Goal: Information Seeking & Learning: Learn about a topic

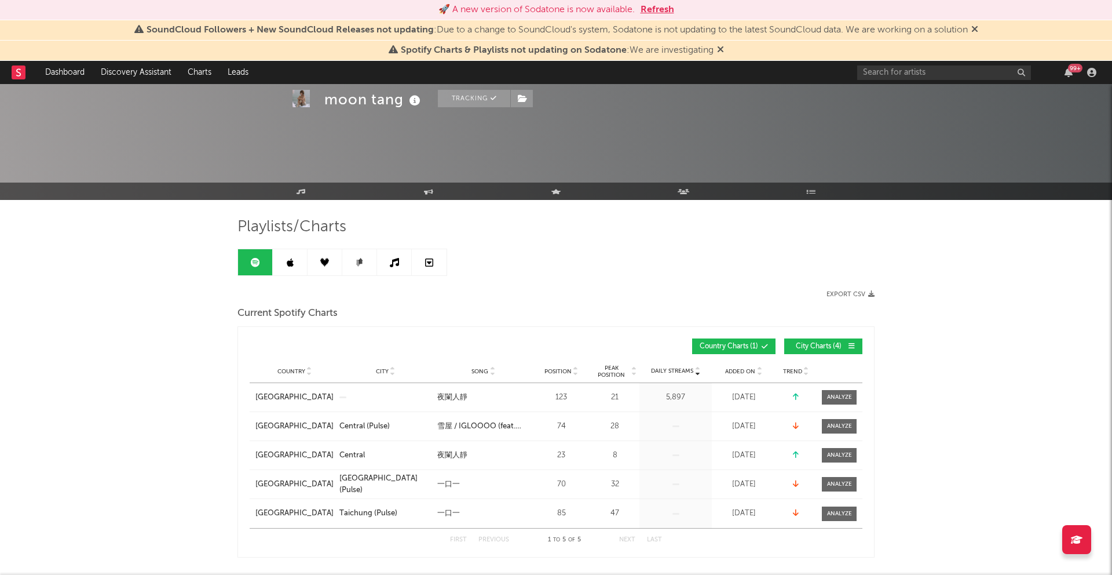
scroll to position [341, 0]
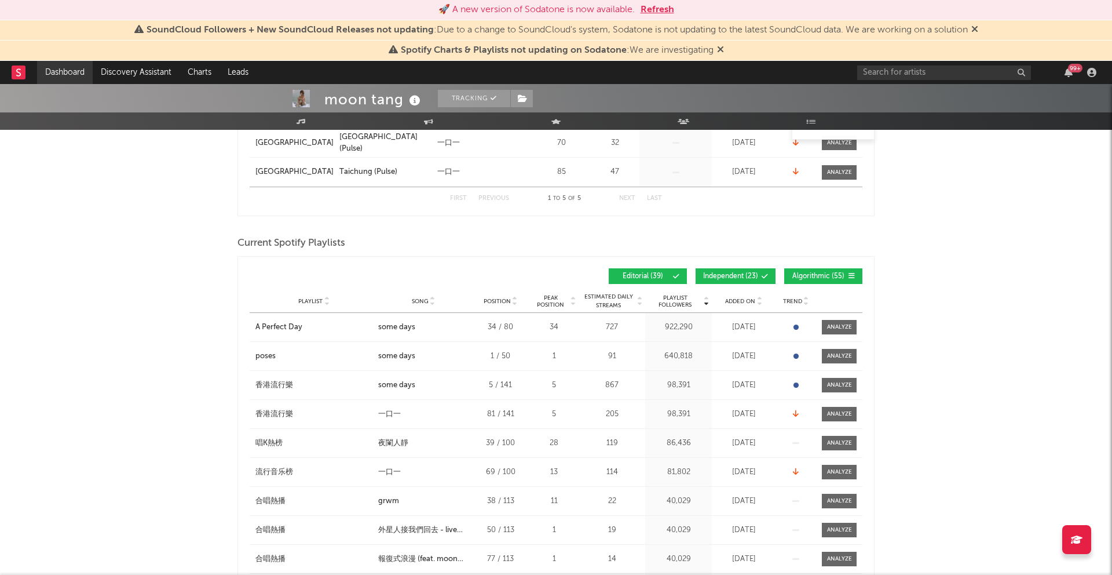
click at [71, 73] on link "Dashboard" at bounding box center [65, 72] width 56 height 23
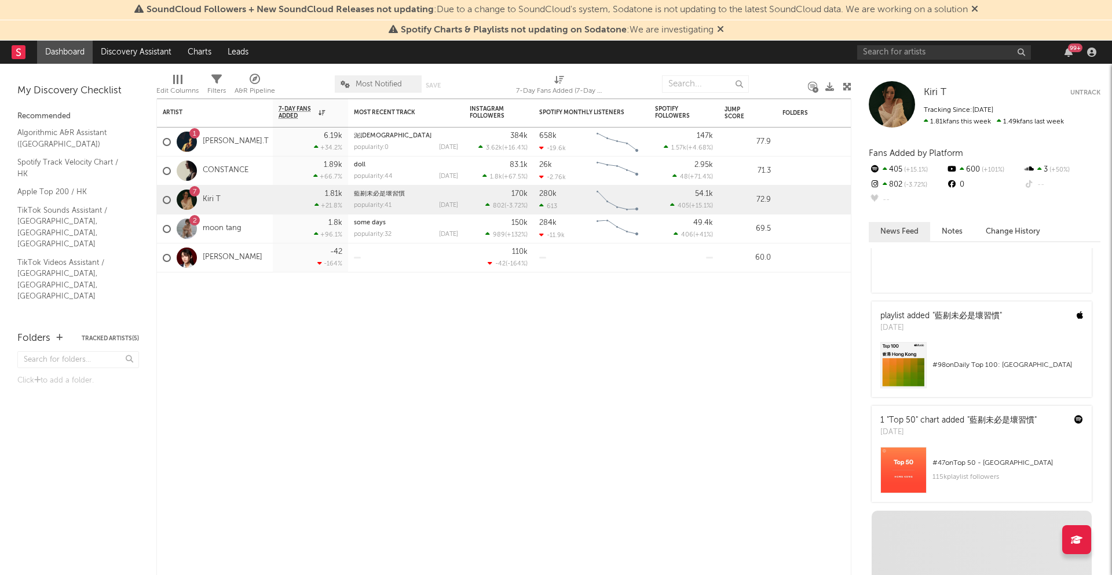
scroll to position [407, 0]
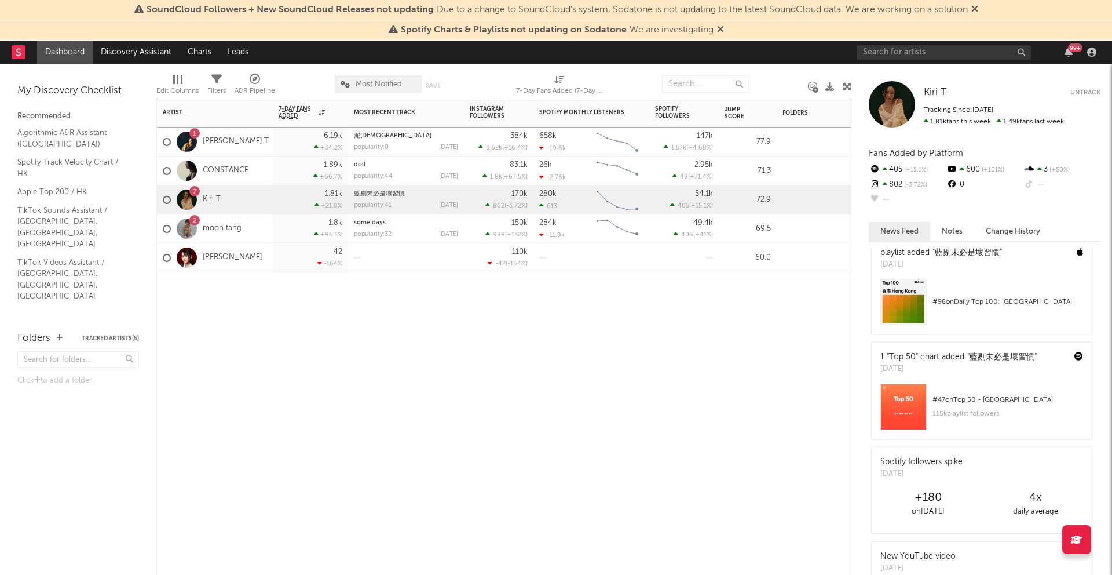
click at [250, 199] on div "7 Kiri T" at bounding box center [215, 199] width 116 height 29
click at [254, 228] on div "2 moon tang" at bounding box center [215, 228] width 116 height 29
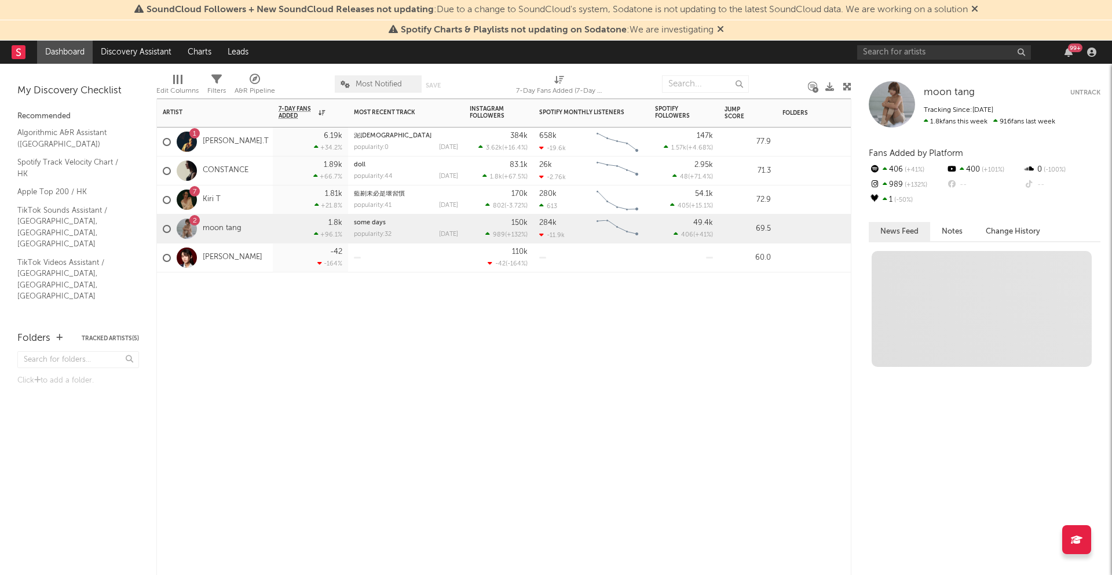
scroll to position [0, 0]
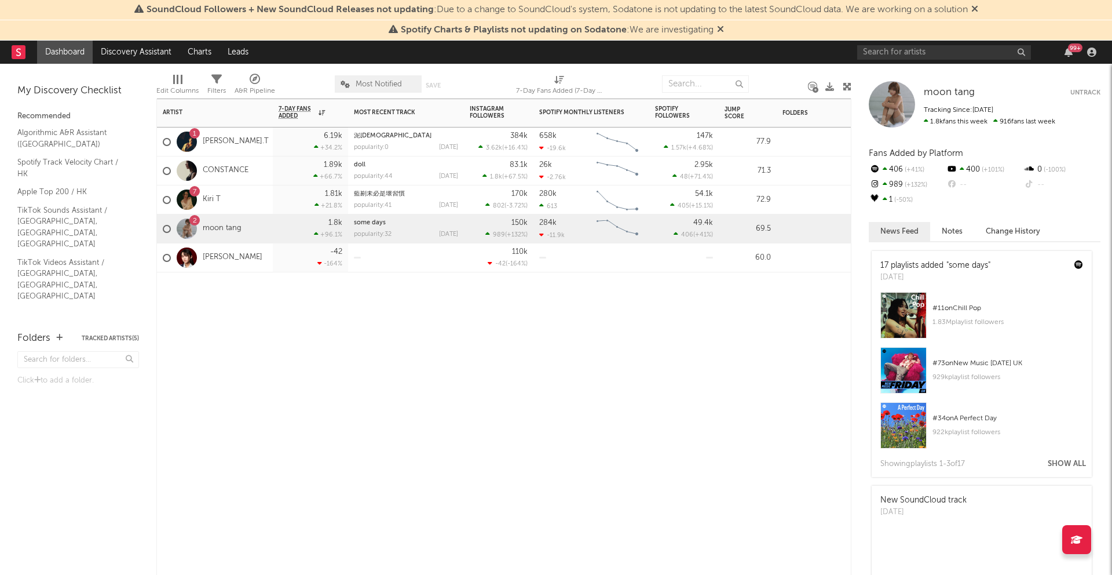
click at [268, 148] on div "1 [PERSON_NAME].T" at bounding box center [215, 141] width 116 height 29
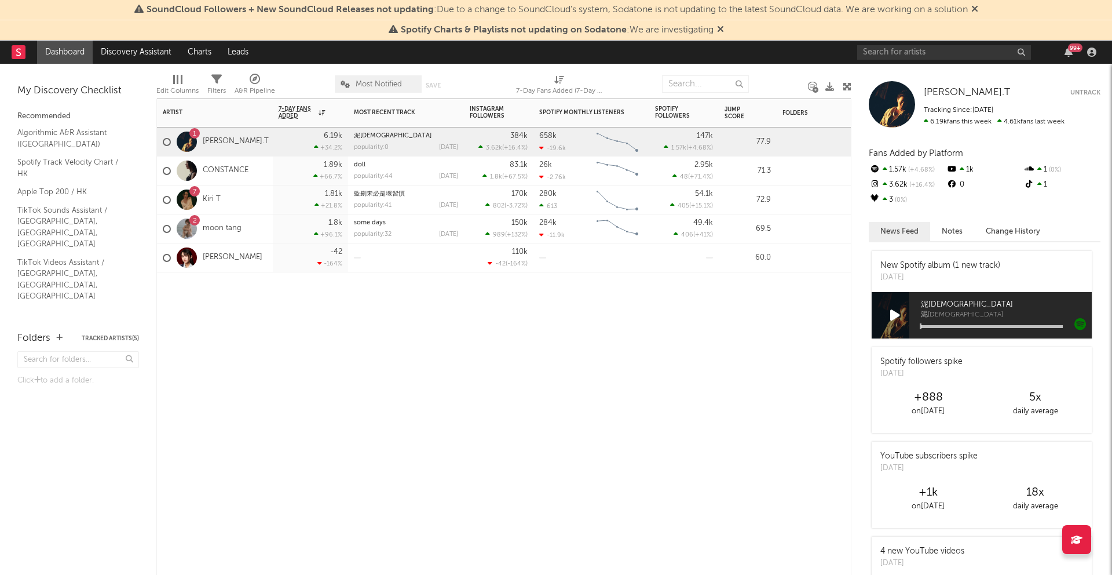
click at [275, 233] on div "1.8k +96.1 %" at bounding box center [310, 228] width 75 height 29
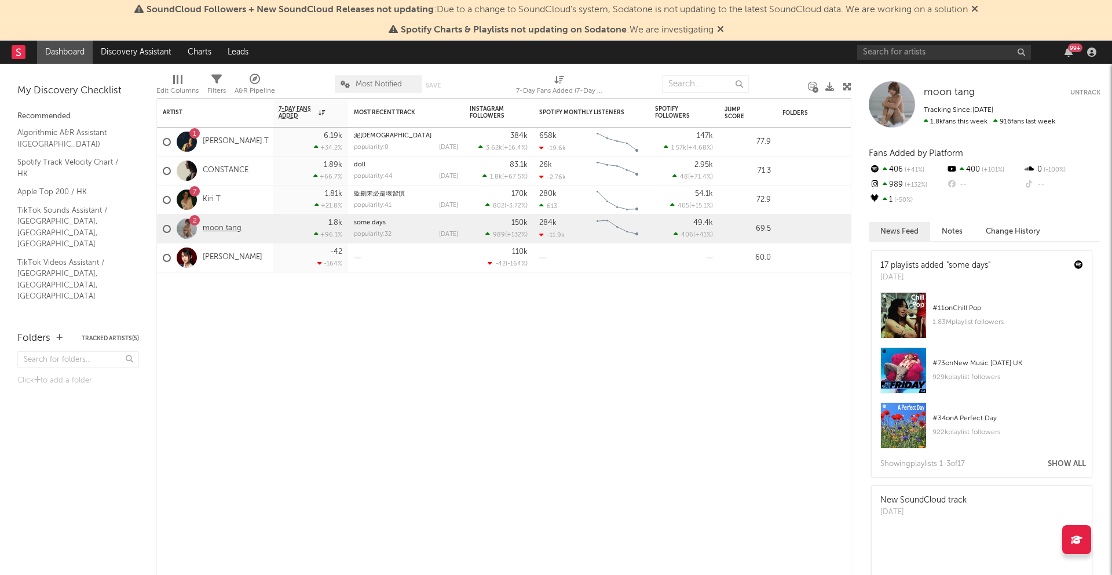
click at [226, 229] on link "moon tang" at bounding box center [222, 229] width 39 height 10
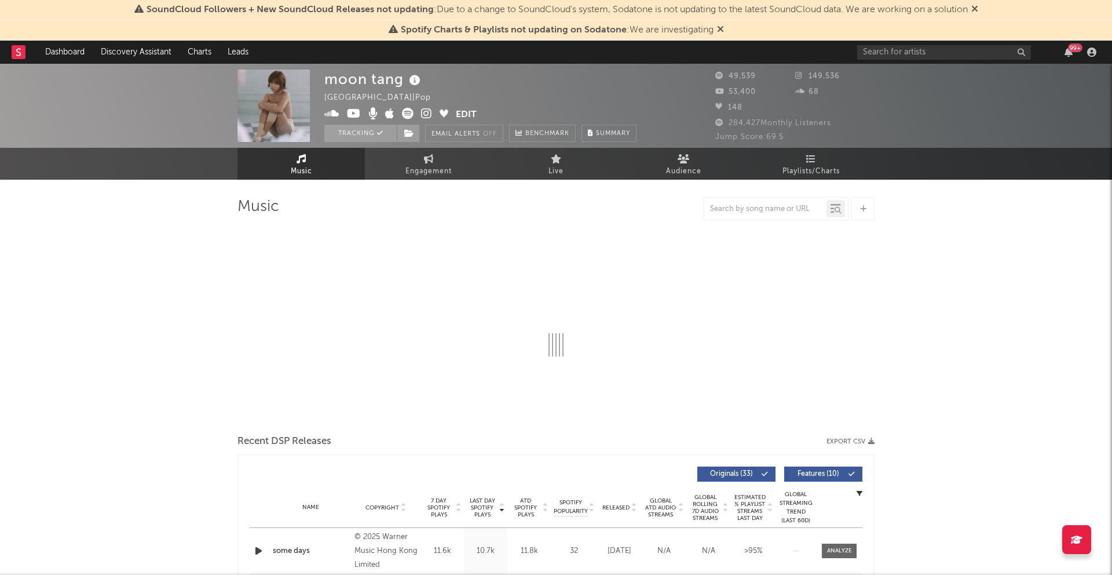
select select "6m"
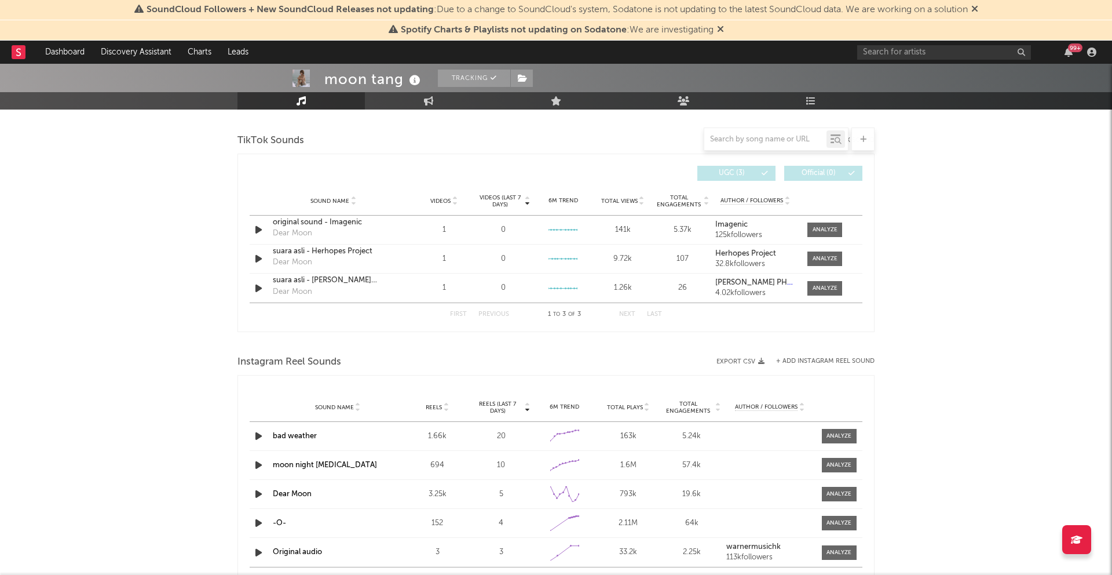
scroll to position [767, 0]
